Goal: Task Accomplishment & Management: Use online tool/utility

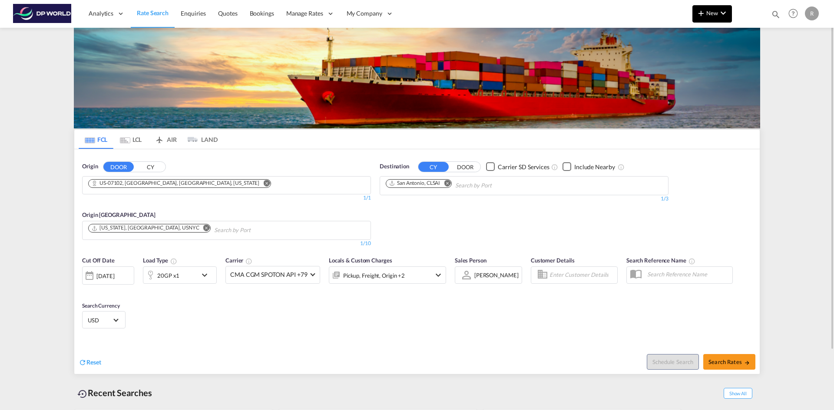
click at [725, 15] on md-icon "icon-chevron-down" at bounding box center [723, 13] width 10 height 10
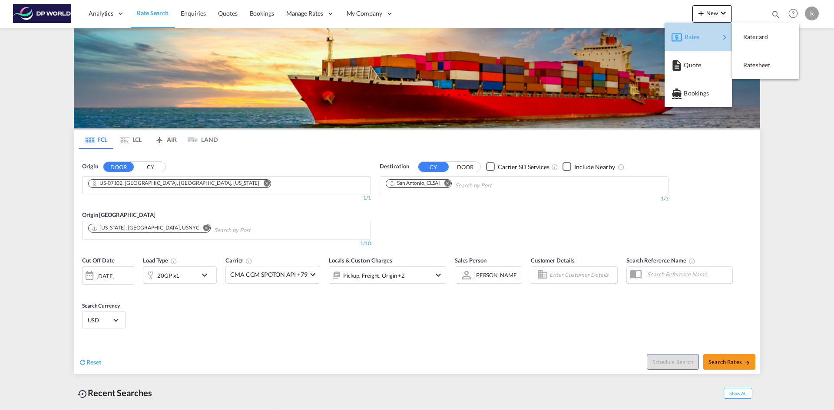
click at [711, 35] on div "Rates" at bounding box center [701, 37] width 35 height 22
click at [752, 67] on span "Ratesheet" at bounding box center [748, 64] width 10 height 17
